Goal: Complete application form

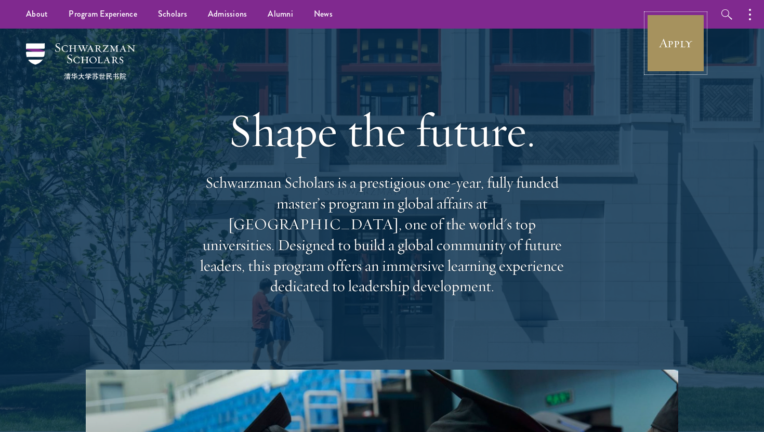
click at [674, 61] on link "Apply" at bounding box center [675, 43] width 58 height 58
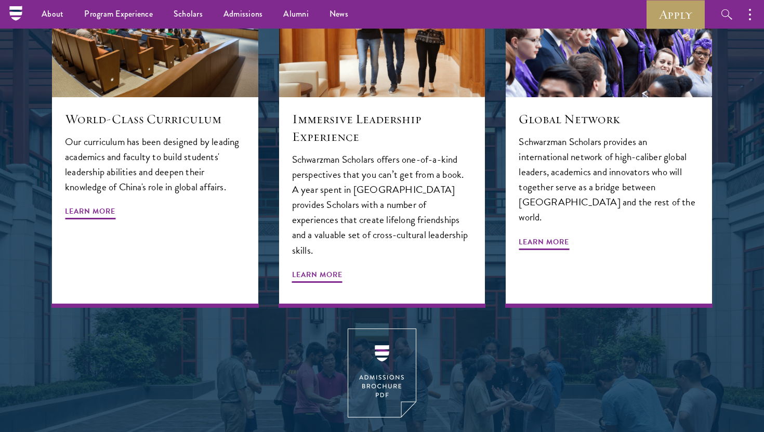
scroll to position [630, 0]
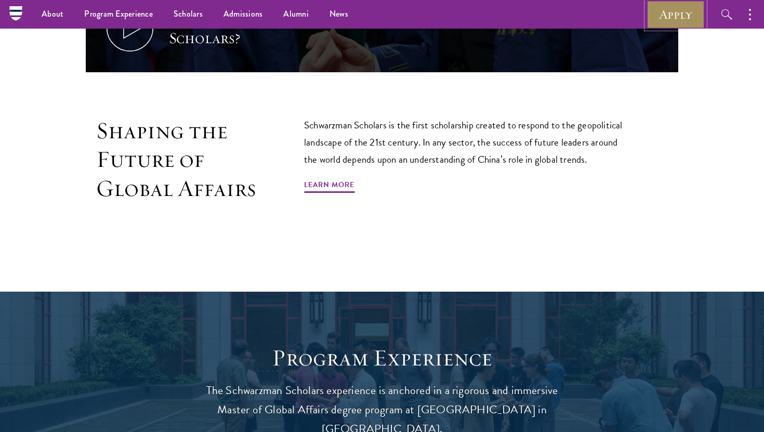
click at [685, 4] on link "Apply" at bounding box center [675, 14] width 58 height 29
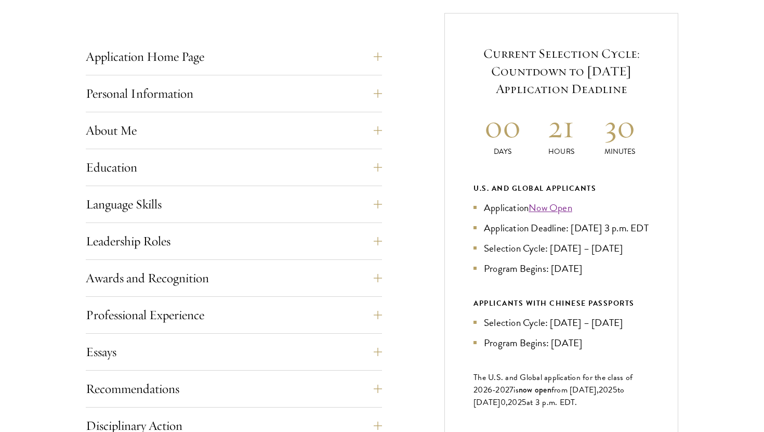
scroll to position [408, 0]
drag, startPoint x: 545, startPoint y: 245, endPoint x: 487, endPoint y: 216, distance: 65.0
click at [487, 215] on ul "Application Now Open Application Deadline: [DATE] 3 p.m. EDT Selection Cycle: […" at bounding box center [561, 237] width 176 height 76
copy li "Application Deadline: [DATE] 3 p.m. EDT"
